Goal: Task Accomplishment & Management: Complete application form

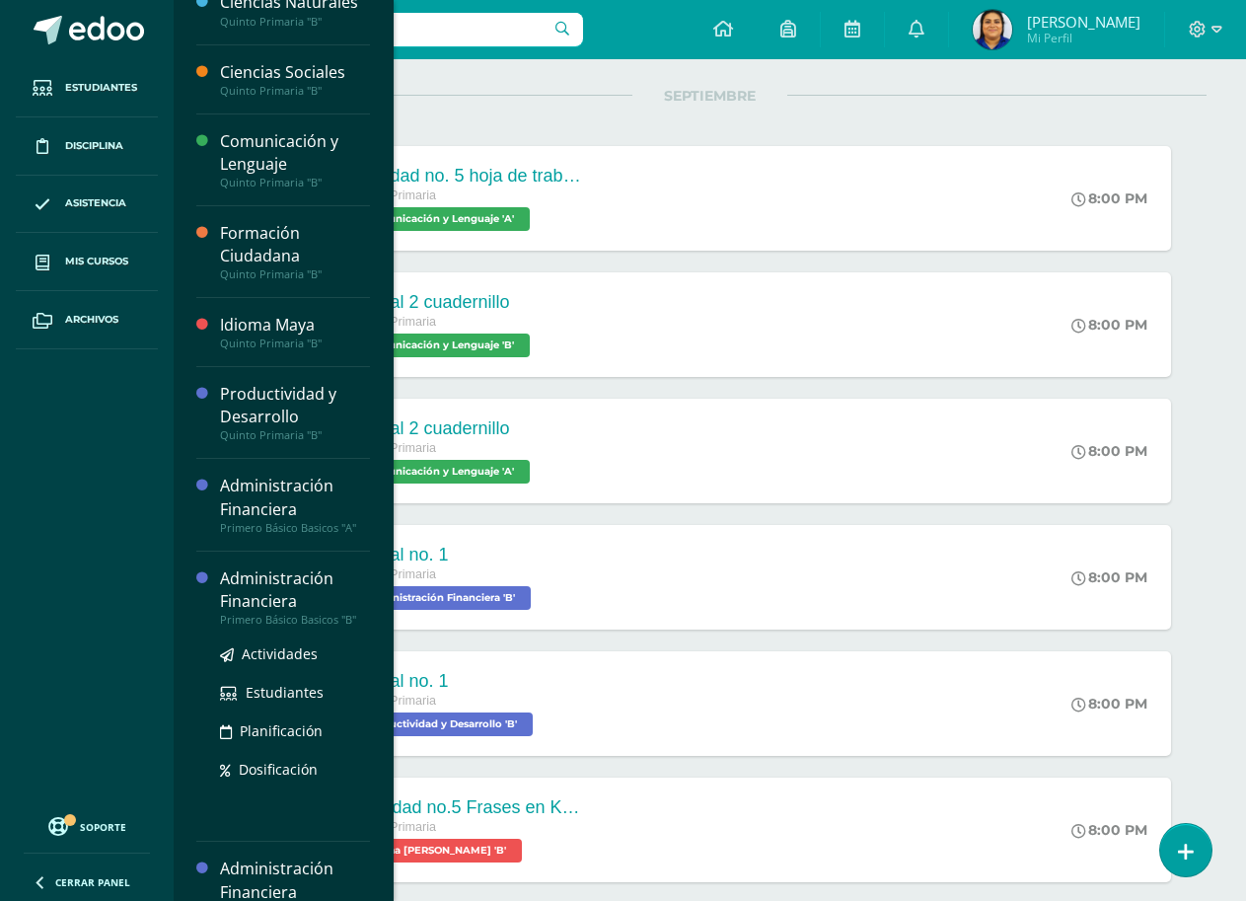
scroll to position [242, 0]
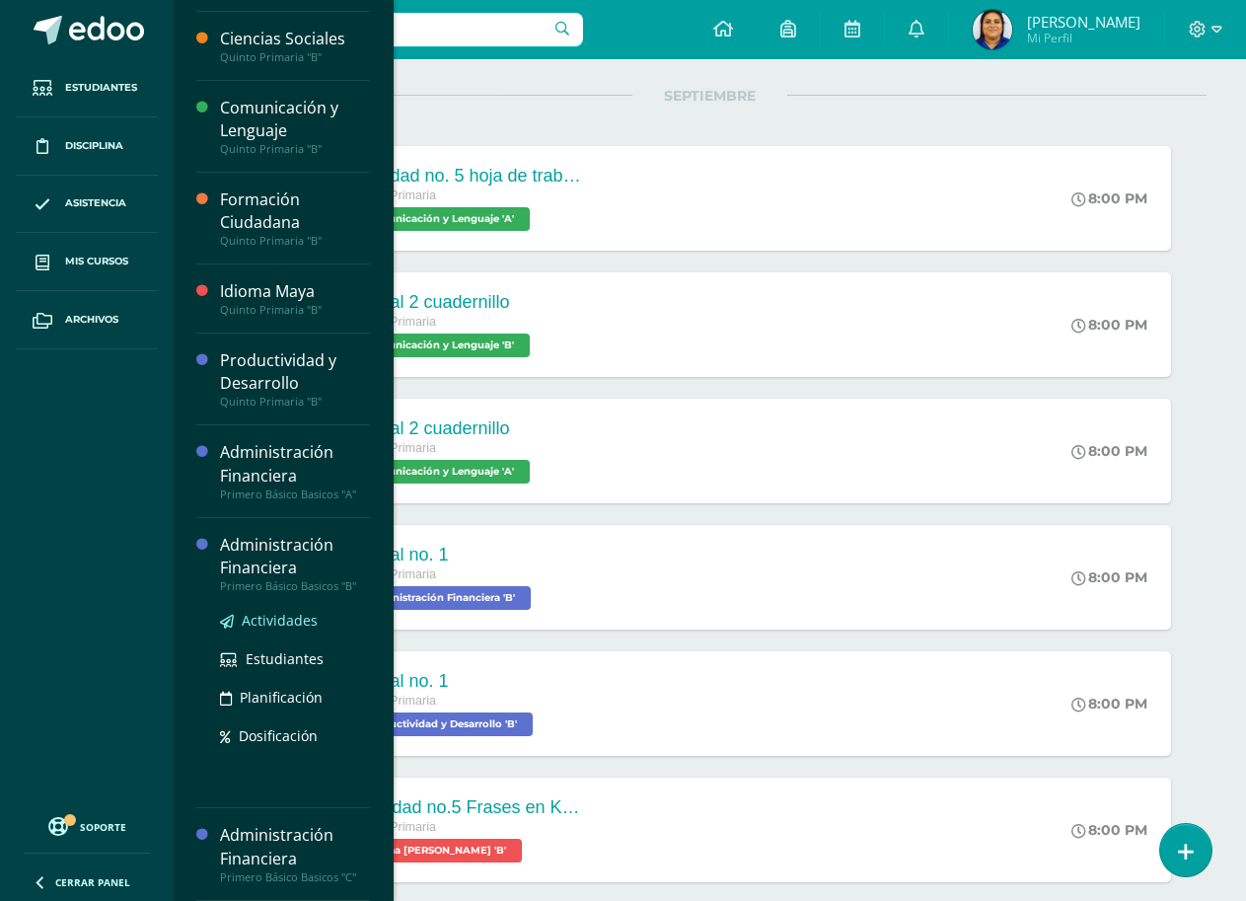
click at [287, 629] on link "Actividades" at bounding box center [295, 620] width 150 height 23
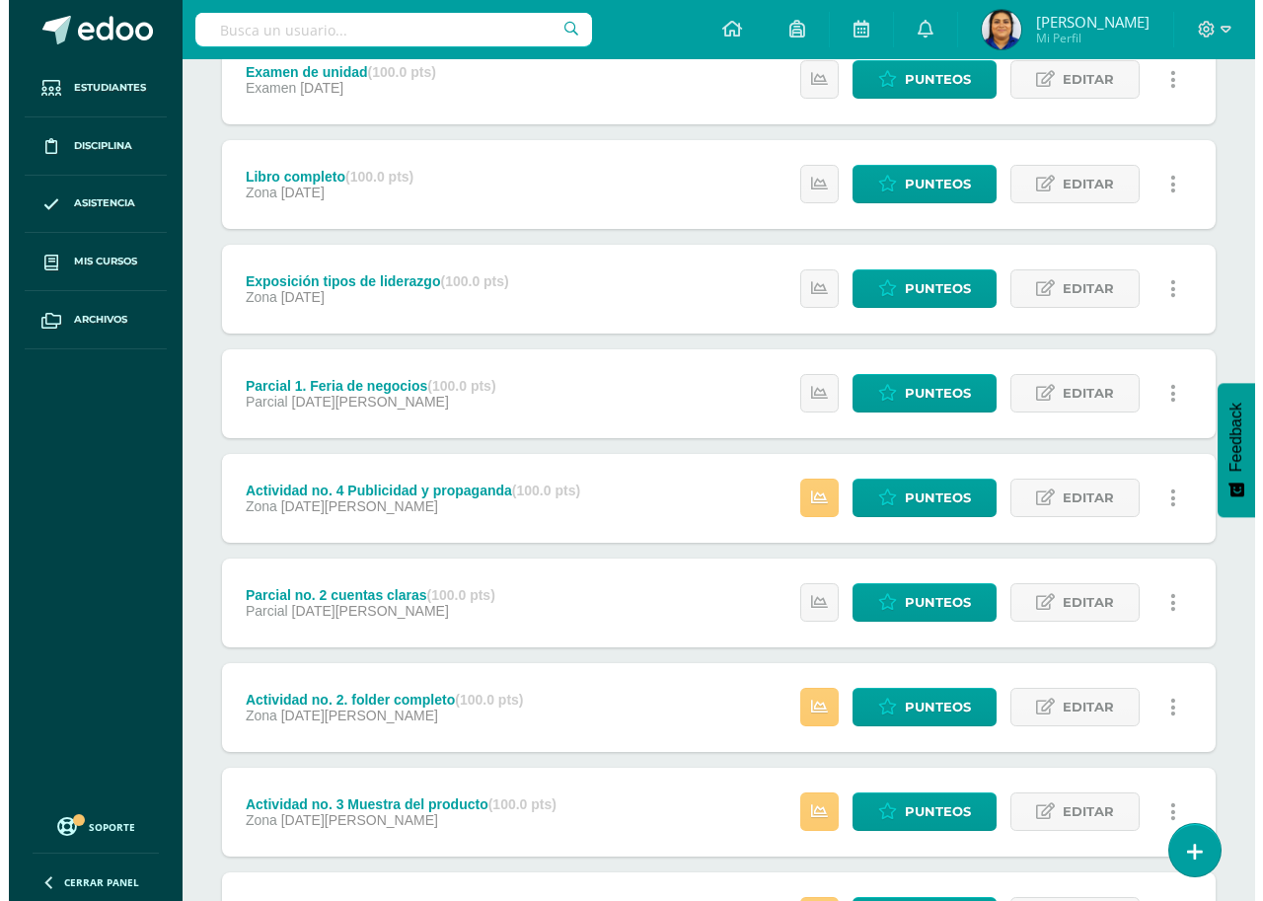
scroll to position [296, 0]
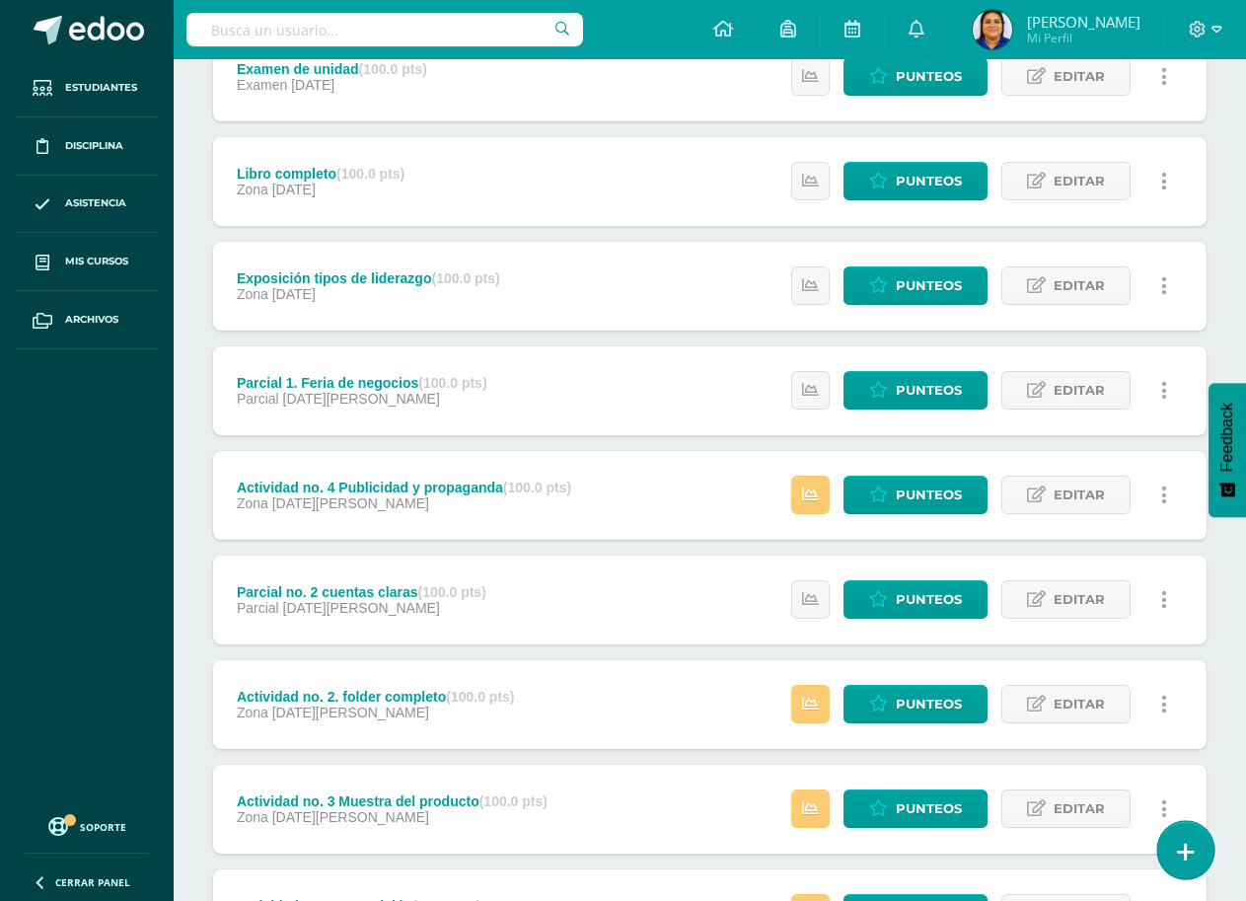
click at [1181, 853] on icon at bounding box center [1186, 852] width 18 height 23
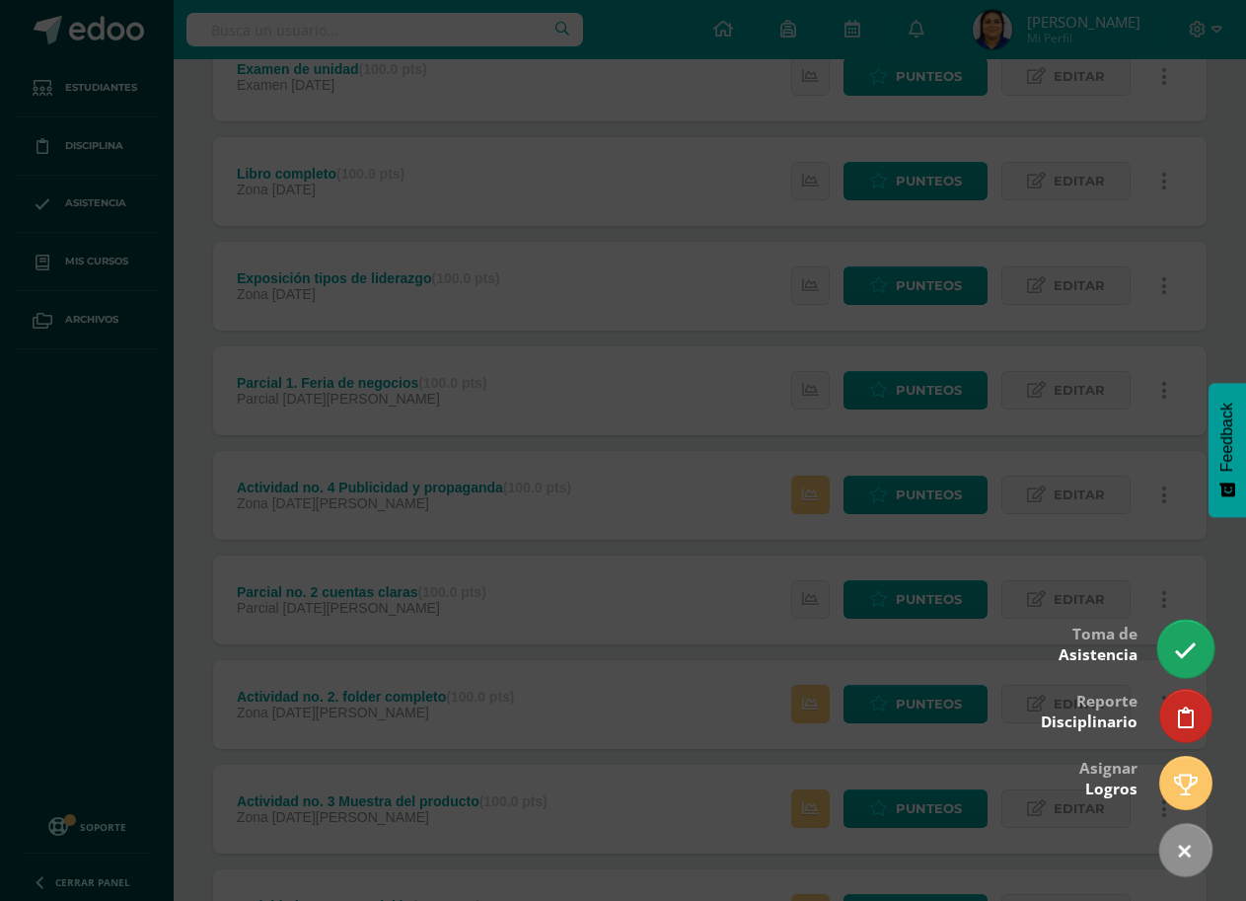
click at [1184, 633] on link at bounding box center [1185, 648] width 56 height 57
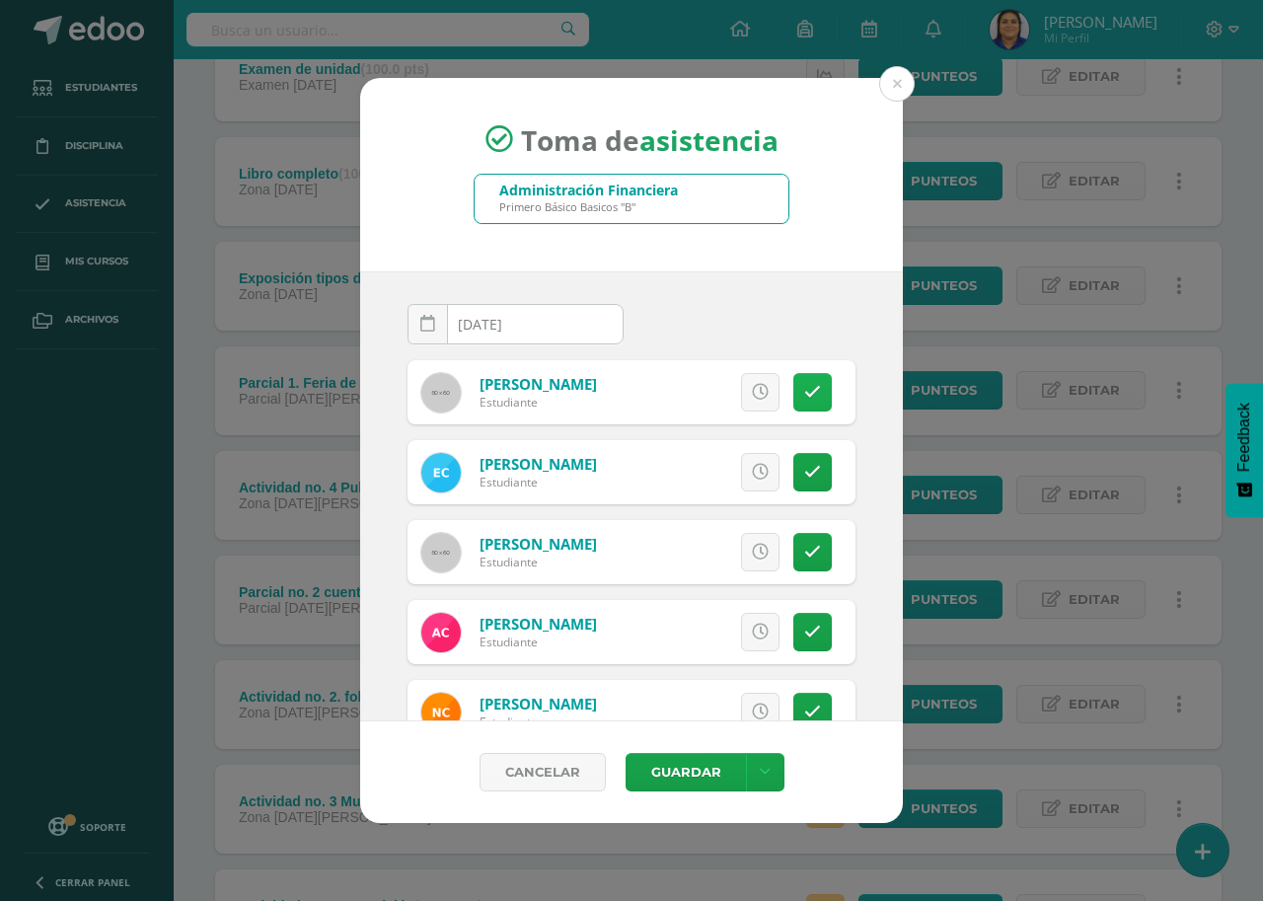
click at [804, 391] on icon at bounding box center [812, 392] width 17 height 17
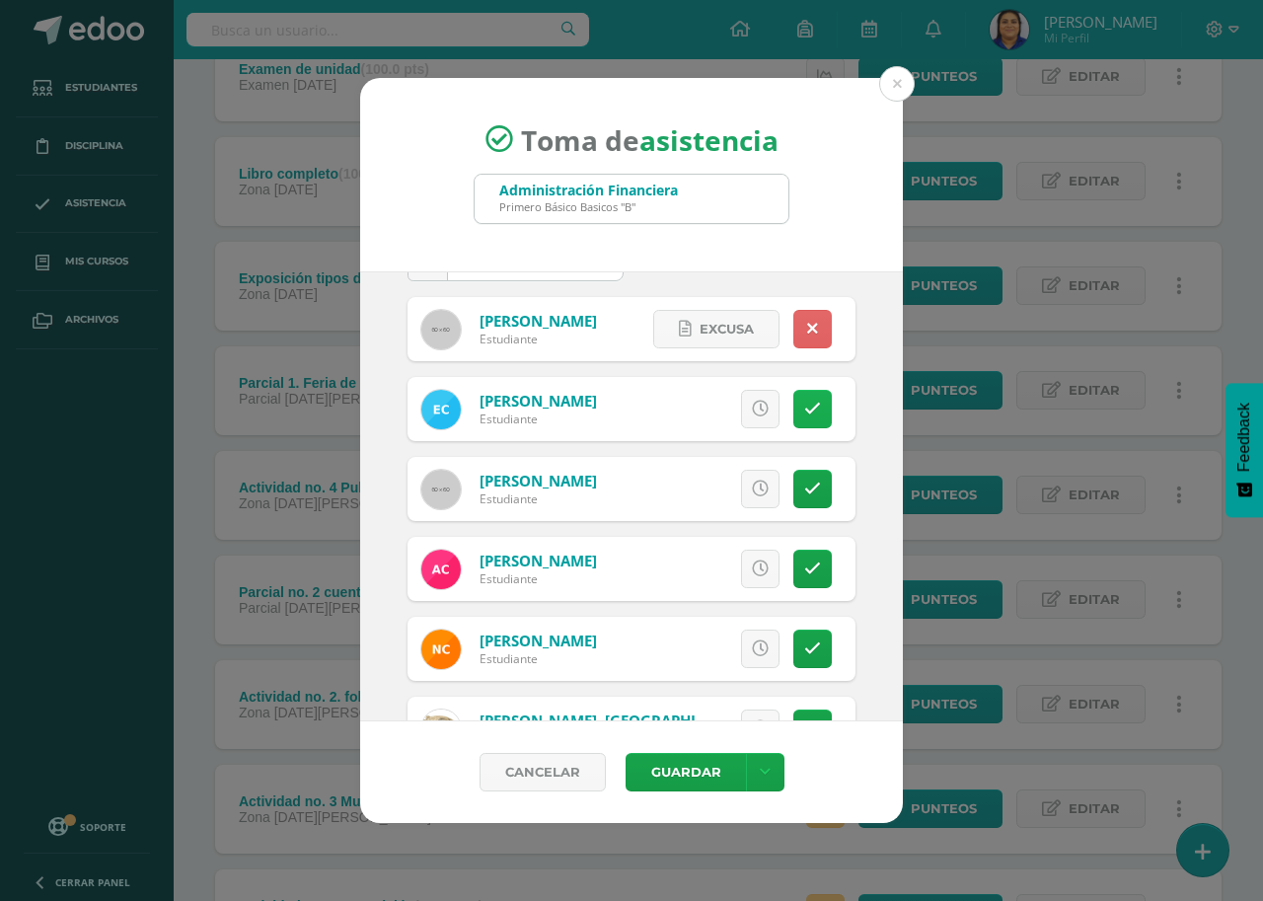
scroll to position [99, 0]
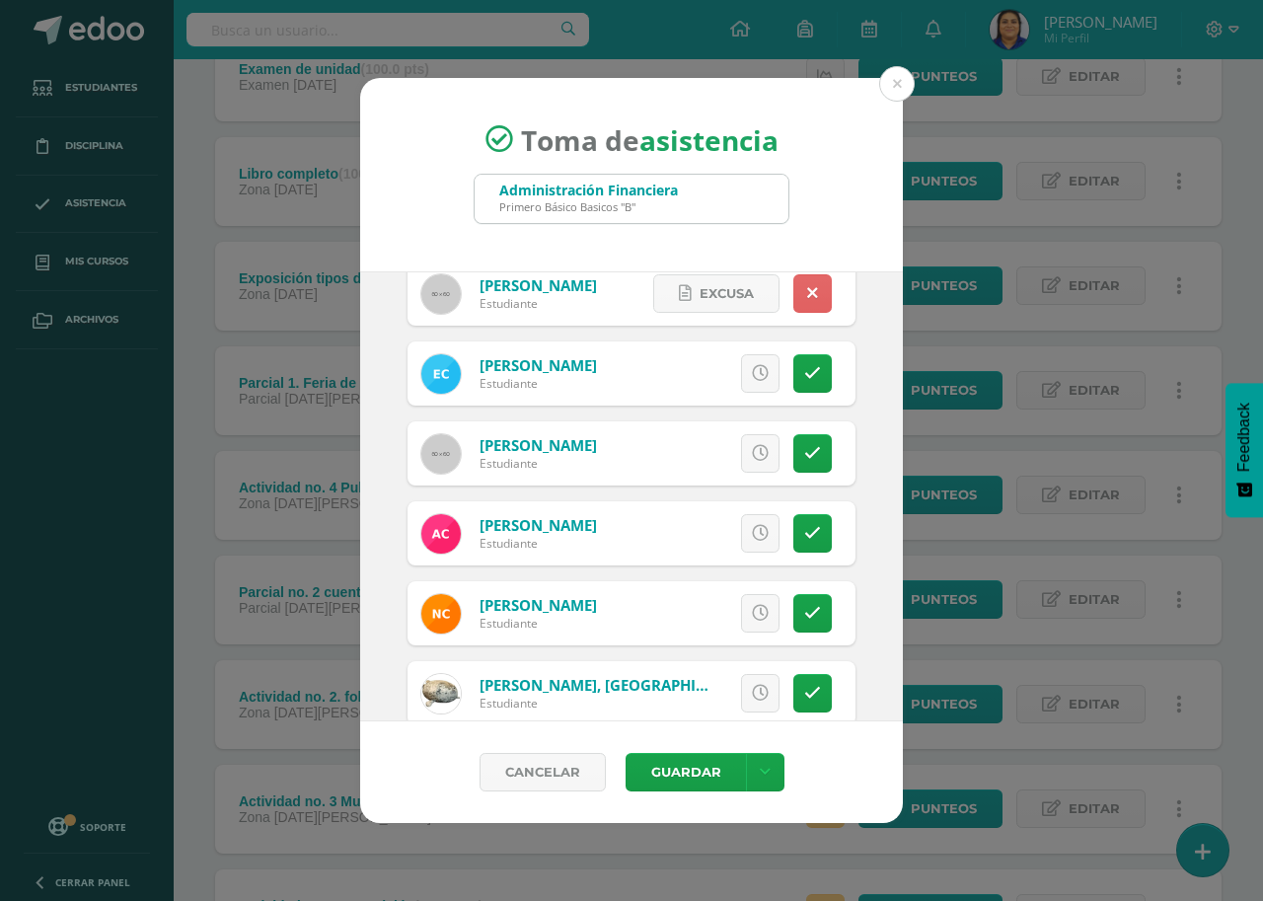
click at [816, 527] on div "Excusa Detalles sobre excusa: Añadir excusa a todas las inasistencias del día C…" at bounding box center [713, 533] width 284 height 64
click at [804, 541] on icon at bounding box center [812, 533] width 17 height 17
click at [793, 594] on link at bounding box center [812, 613] width 38 height 38
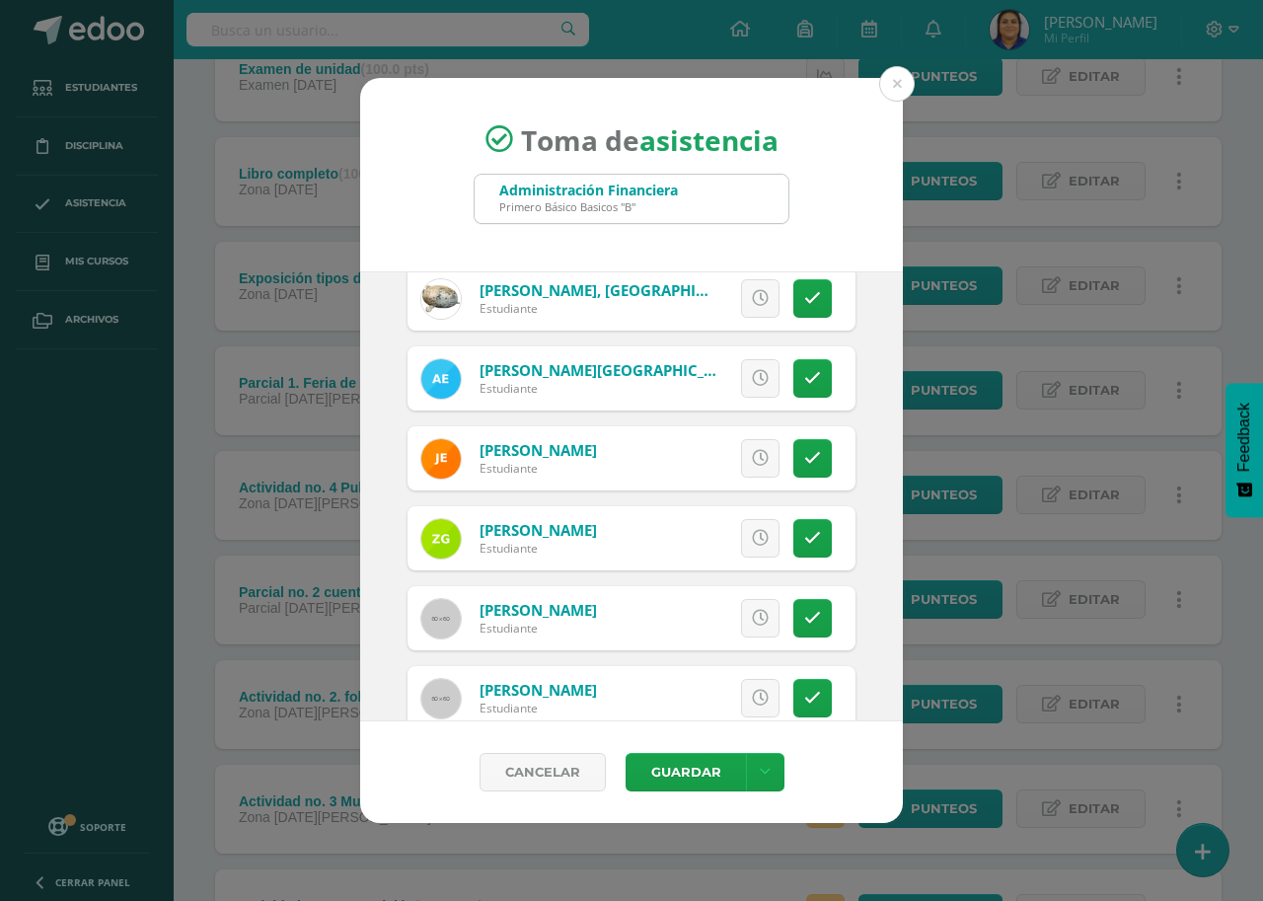
scroll to position [592, 0]
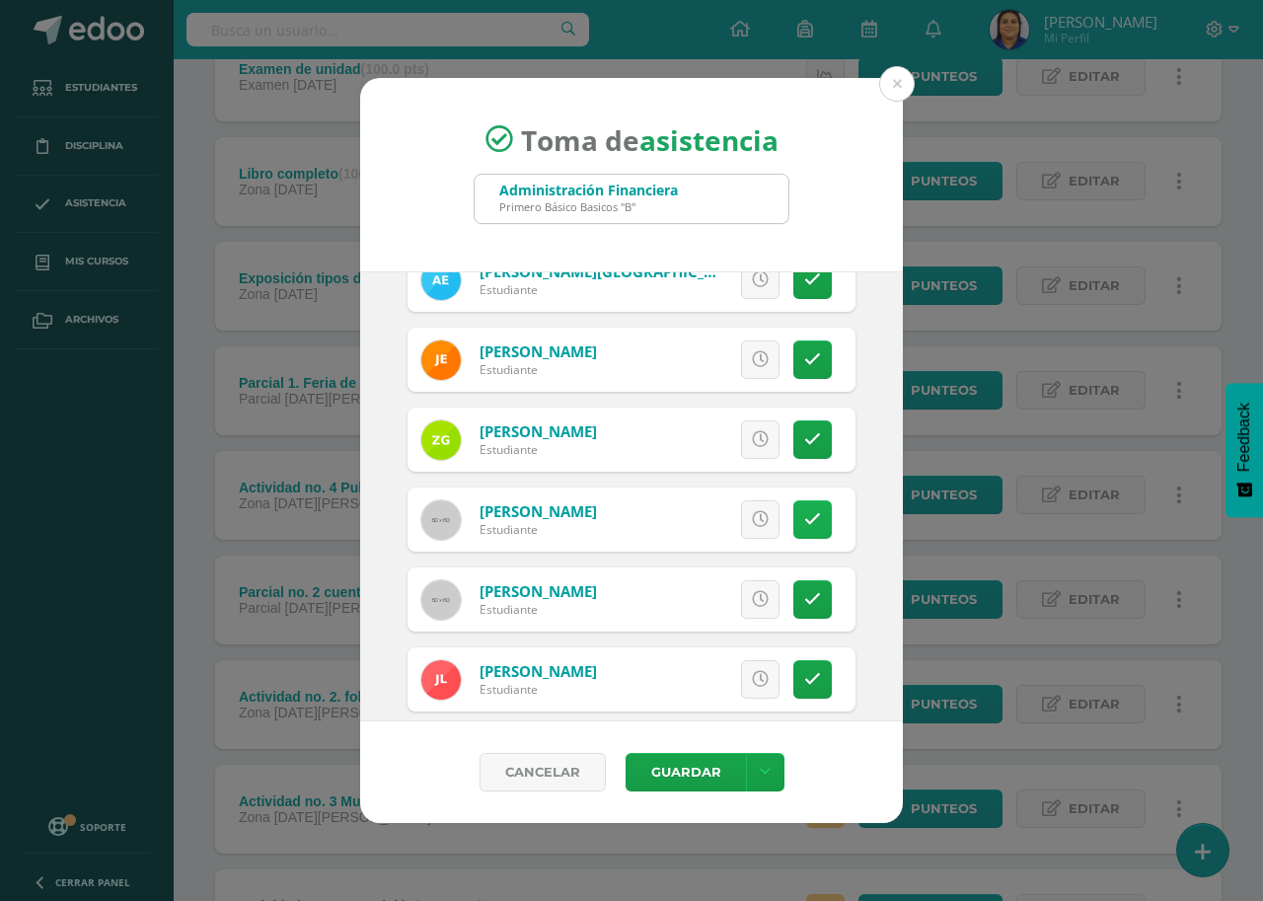
click at [804, 521] on icon at bounding box center [812, 519] width 17 height 17
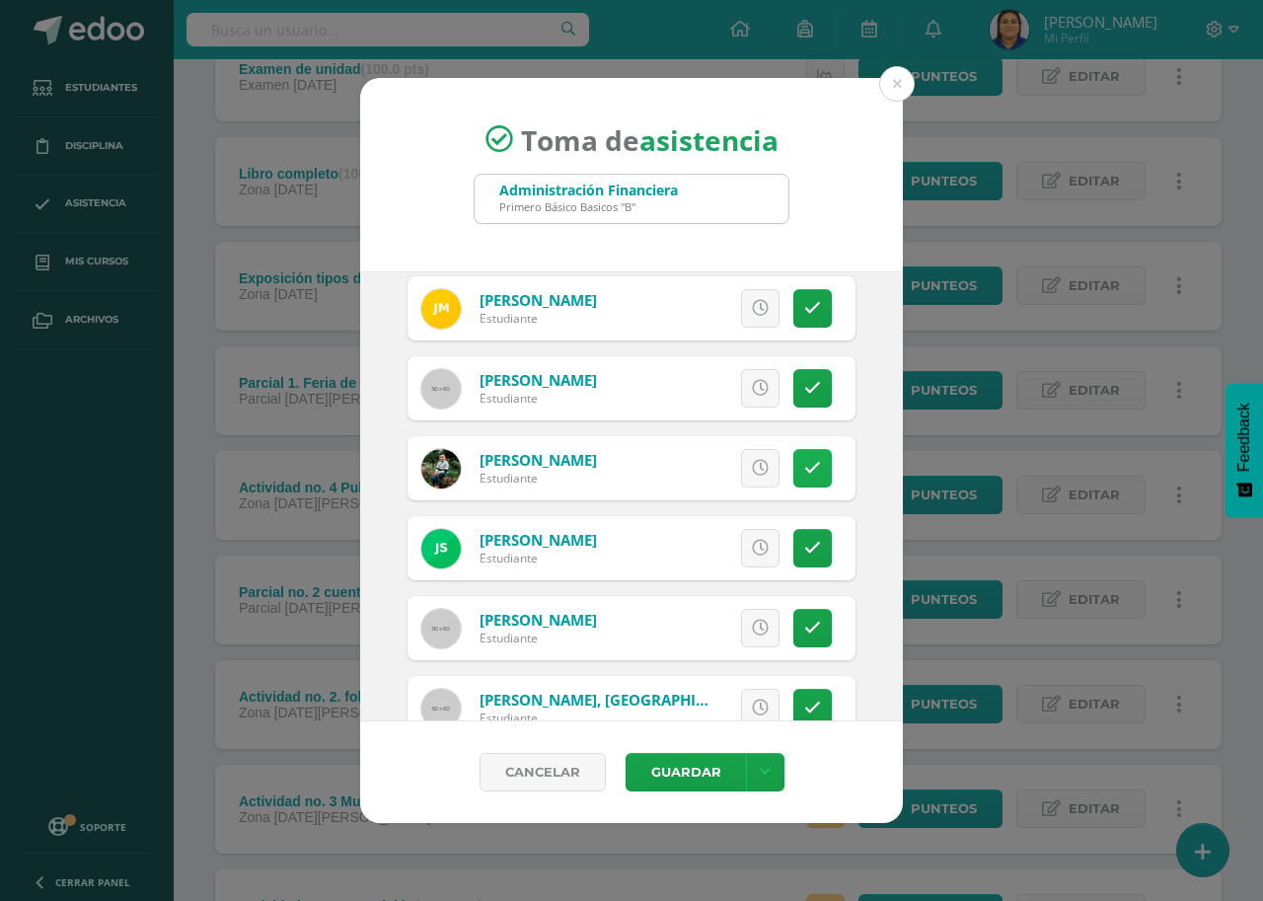
scroll to position [1334, 0]
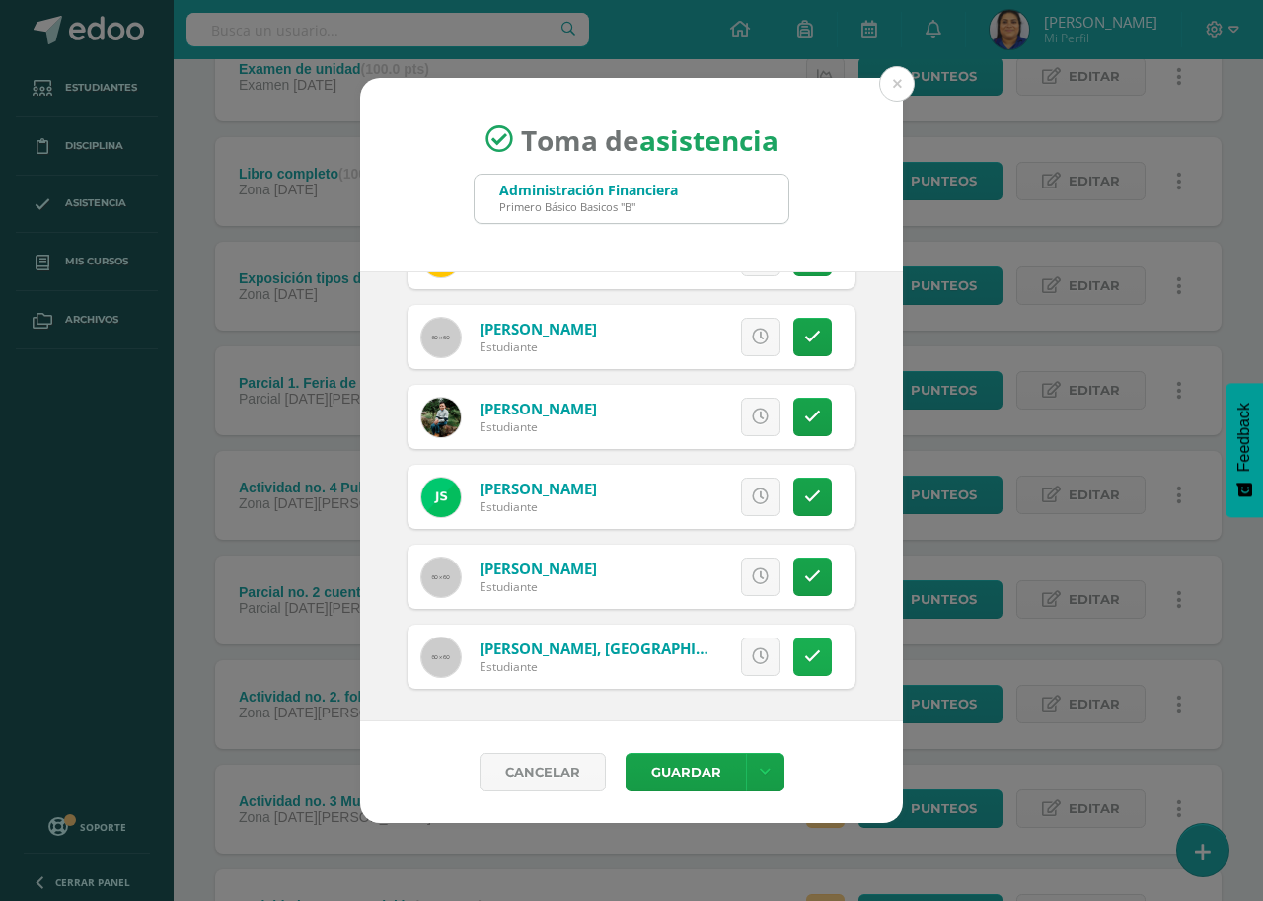
click at [804, 653] on icon at bounding box center [812, 656] width 17 height 17
click at [688, 778] on button "Guardar" at bounding box center [686, 772] width 120 height 38
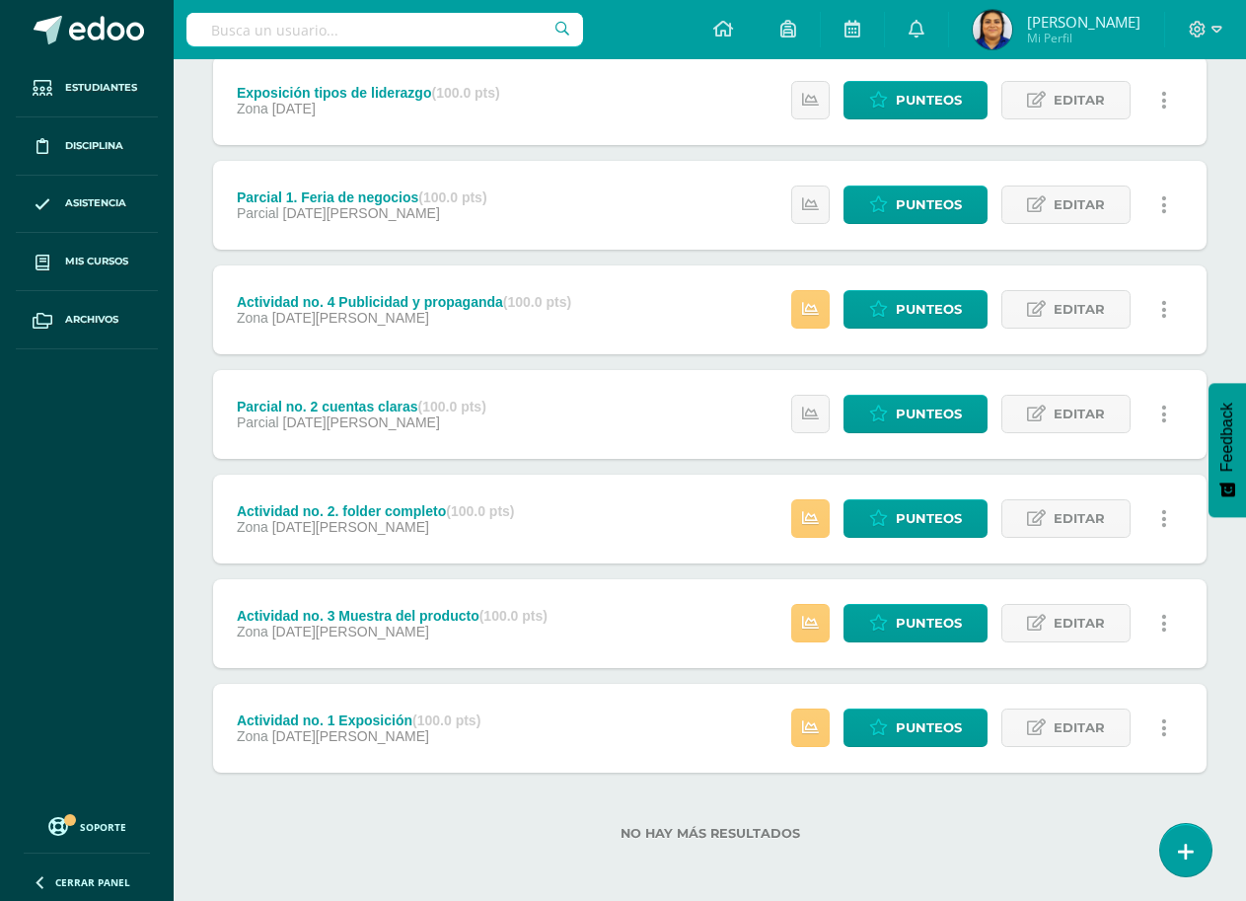
scroll to position [484, 0]
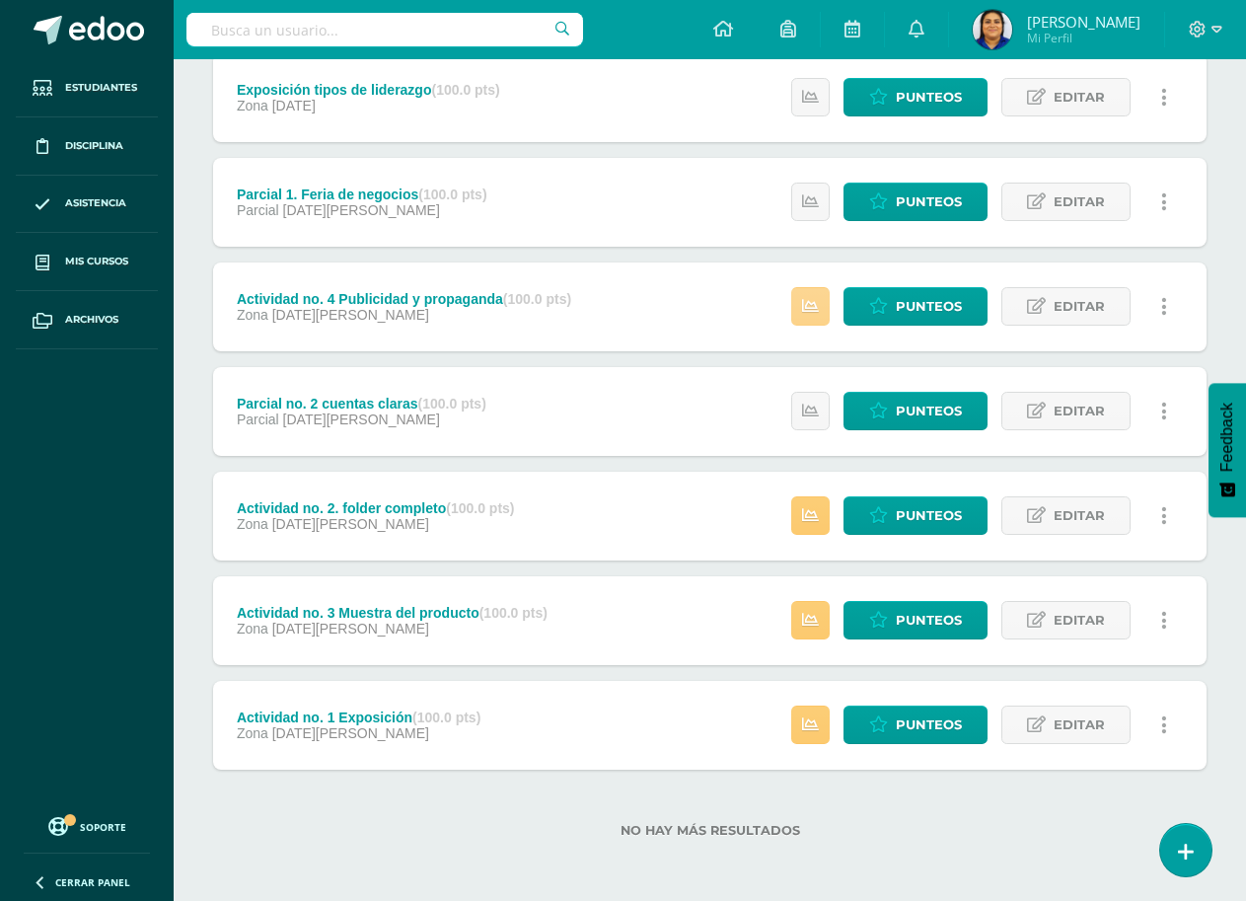
click at [810, 302] on icon at bounding box center [810, 306] width 17 height 17
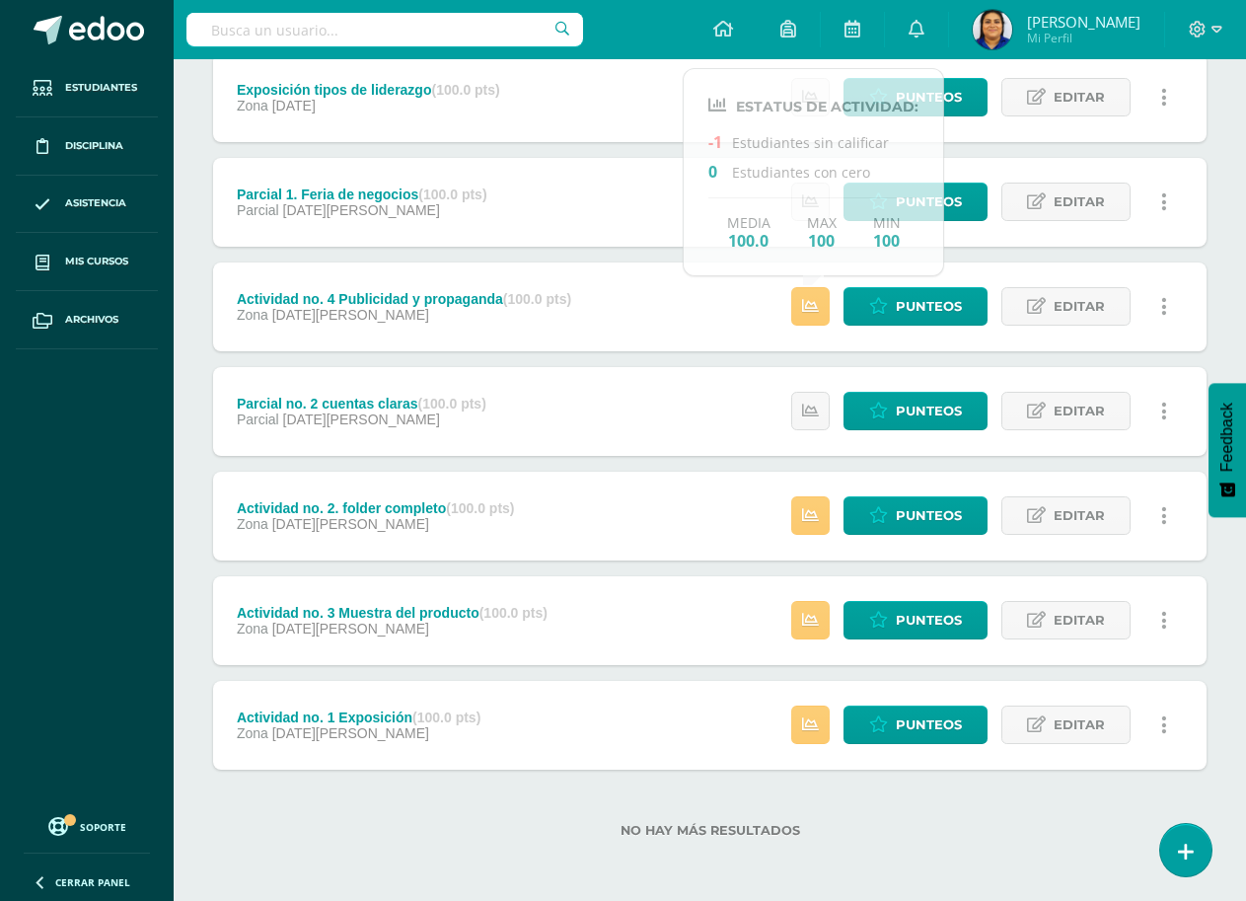
click at [198, 339] on div "Unidad 4 Unidad 1 Unidad 2 Unidad 3 Unidad 4 Resumen de unidad Descargar como H…" at bounding box center [710, 306] width 1072 height 1190
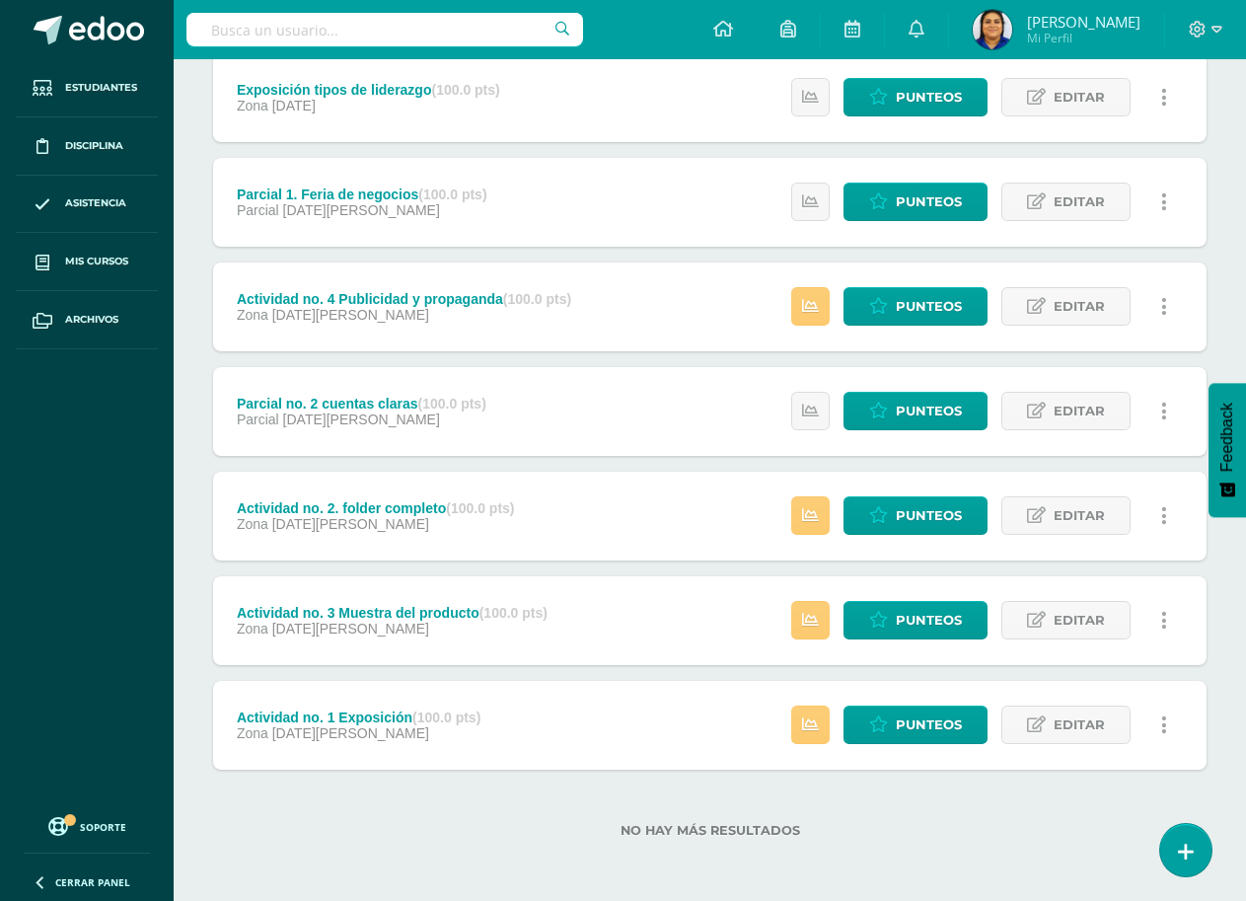
scroll to position [188, 0]
